Goal: Navigation & Orientation: Go to known website

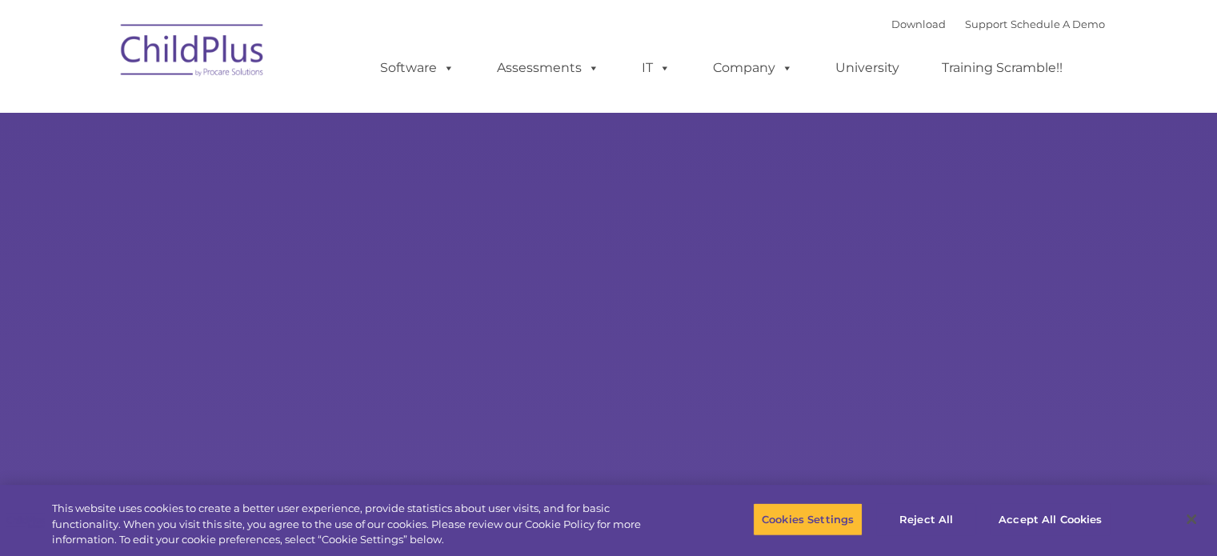
select select "MEDIUM"
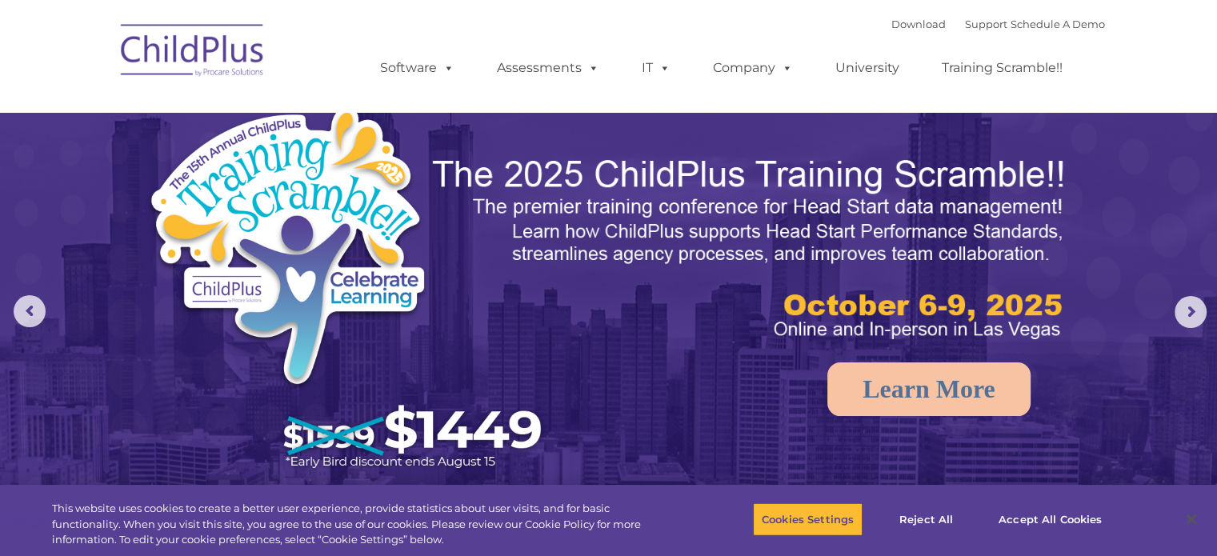
click at [214, 51] on img at bounding box center [193, 53] width 160 height 80
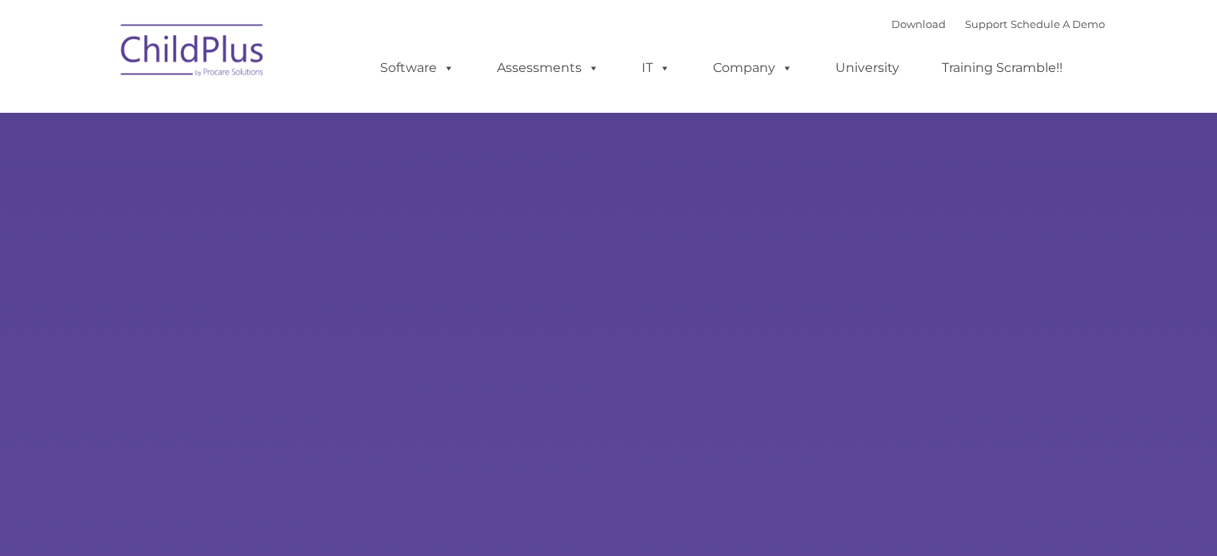
type input ""
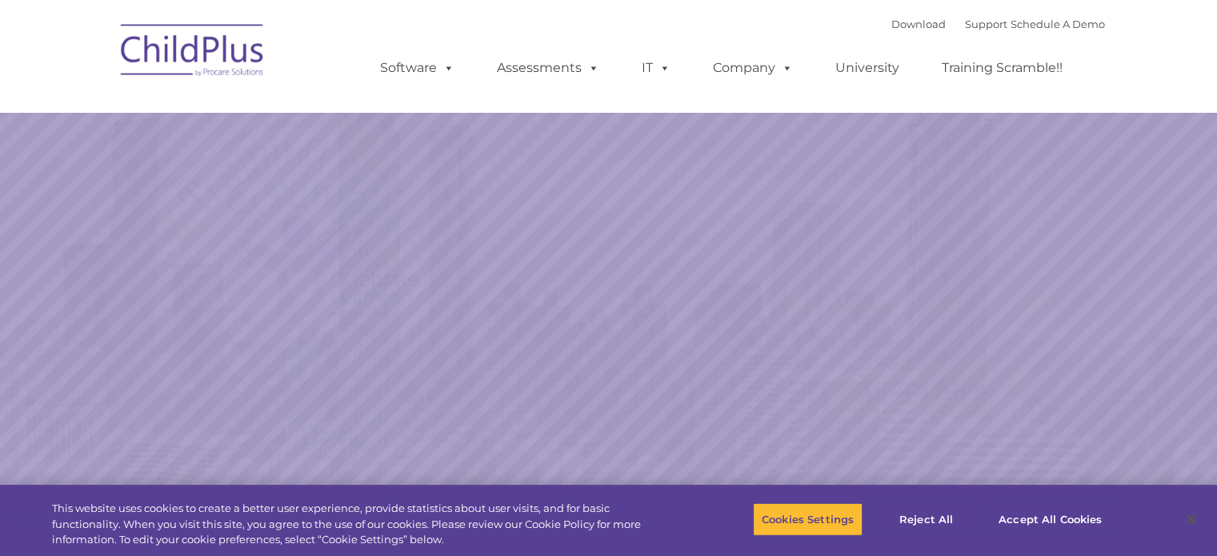
select select "MEDIUM"
